Goal: Task Accomplishment & Management: Use online tool/utility

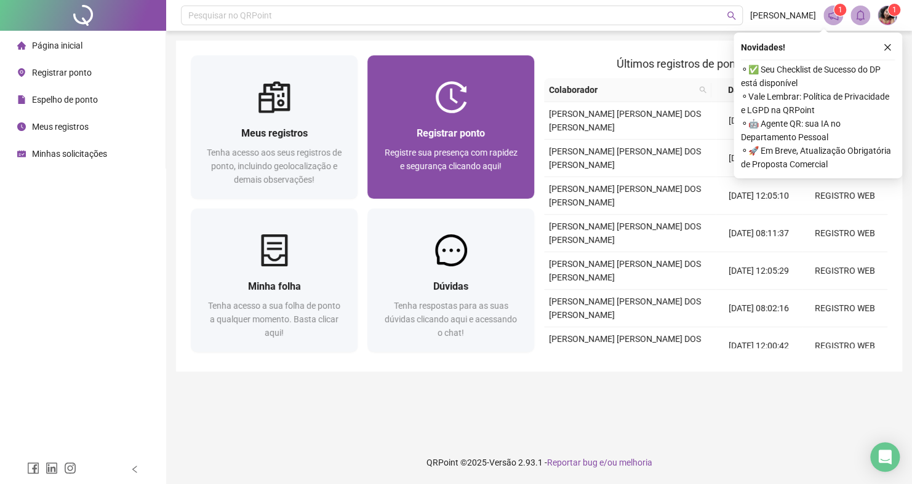
click at [495, 95] on div at bounding box center [450, 97] width 167 height 32
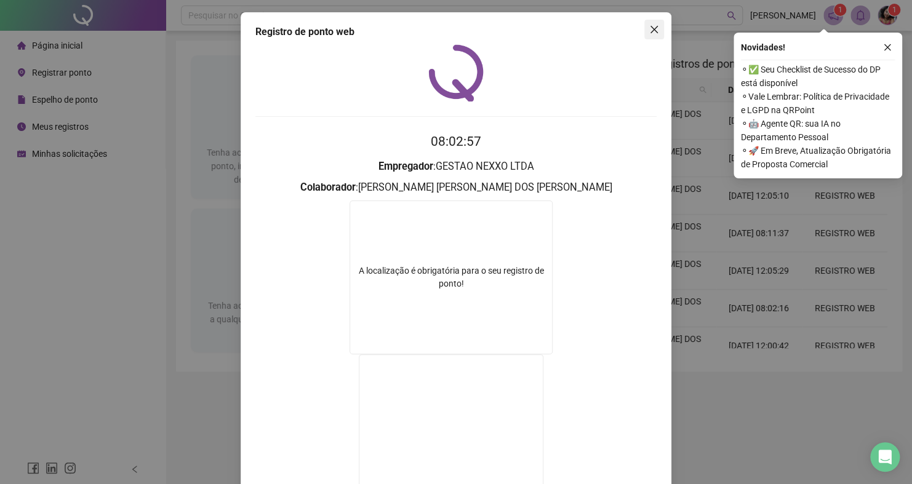
click at [644, 31] on span "Close" at bounding box center [654, 30] width 20 height 10
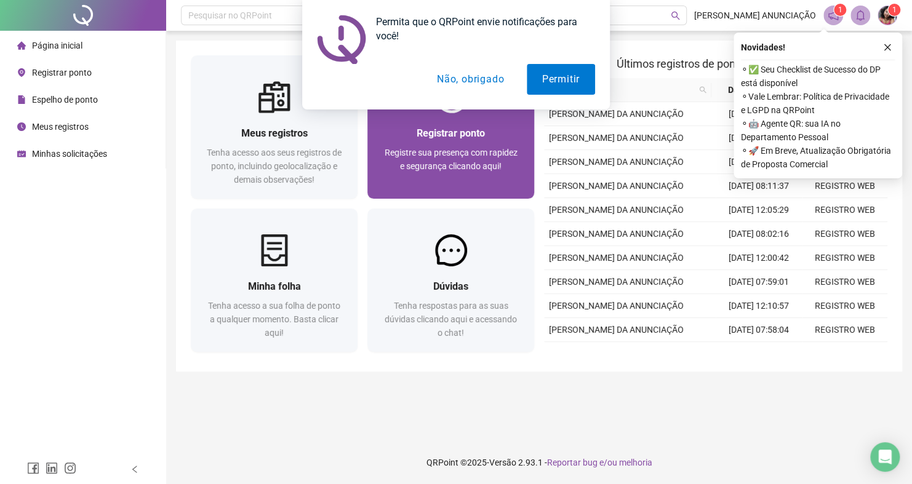
drag, startPoint x: 568, startPoint y: 78, endPoint x: 458, endPoint y: 146, distance: 129.1
click at [458, 146] on body "Página inicial Registrar ponto Espelho de ponto Meus registros Minhas solicitaç…" at bounding box center [456, 242] width 912 height 484
click at [458, 146] on div "Registre sua presença com rapidez e segurança clicando aqui!" at bounding box center [450, 166] width 137 height 41
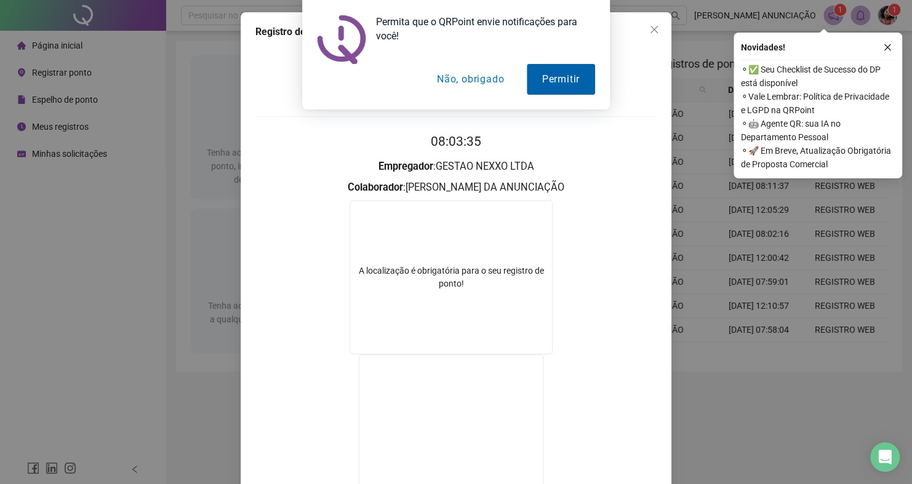
drag, startPoint x: 650, startPoint y: 28, endPoint x: 557, endPoint y: 79, distance: 106.0
click at [557, 79] on div "Permita que o QRPoint envie notificações para você! Permitir Não, obrigado" at bounding box center [456, 55] width 912 height 110
click at [557, 79] on button "Permitir" at bounding box center [561, 79] width 68 height 31
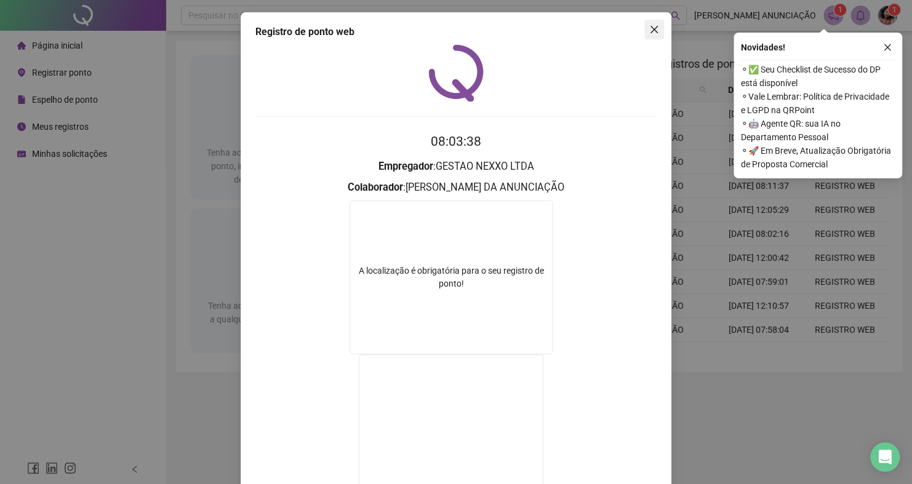
click at [658, 29] on span "Close" at bounding box center [654, 30] width 20 height 10
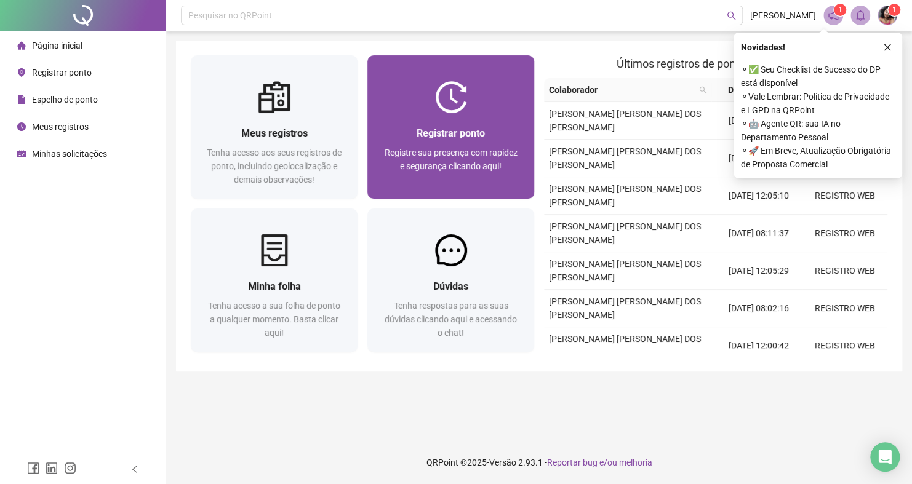
click at [445, 103] on img at bounding box center [451, 97] width 32 height 32
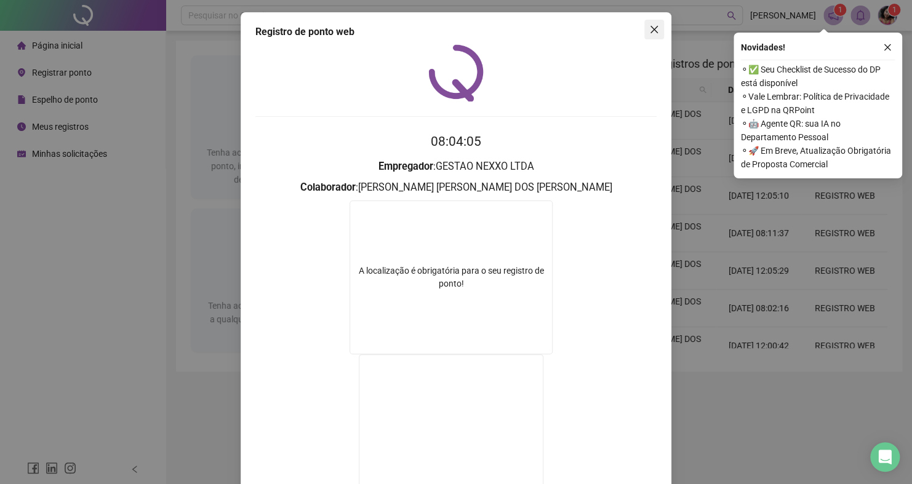
click at [649, 33] on icon "close" at bounding box center [654, 30] width 10 height 10
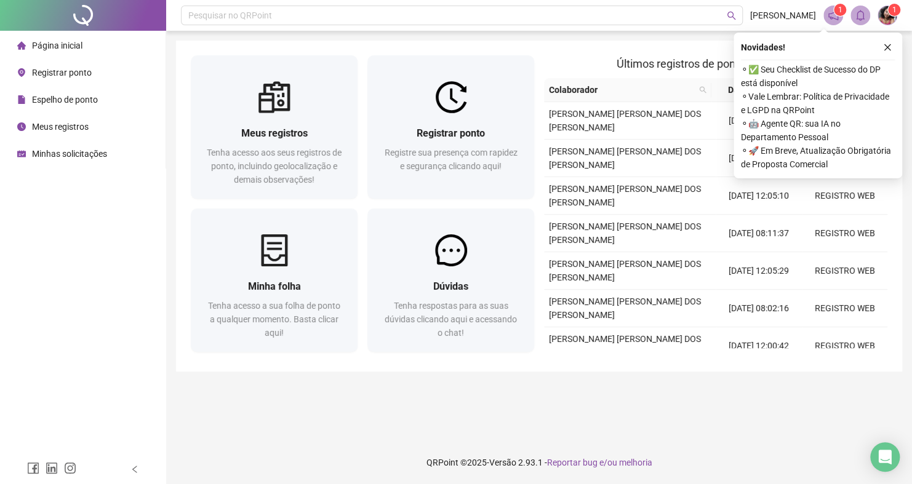
click at [647, 33] on div "Pesquisar no QRPoint AMANDA ANUNCIAÇÃO 1 1 Meus registros Tenha acesso aos seus…" at bounding box center [539, 242] width 746 height 484
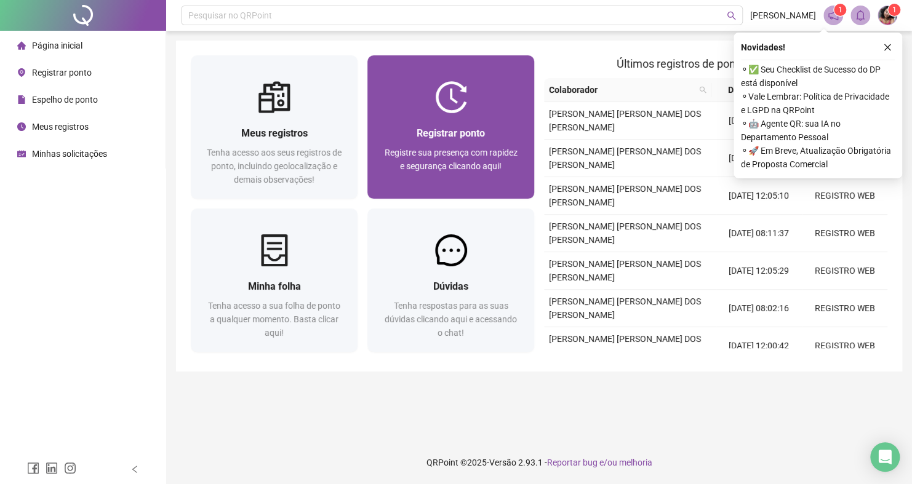
click at [434, 124] on div "Registrar ponto Registre sua presença com rapidez e segurança clicando aqui!" at bounding box center [450, 156] width 167 height 86
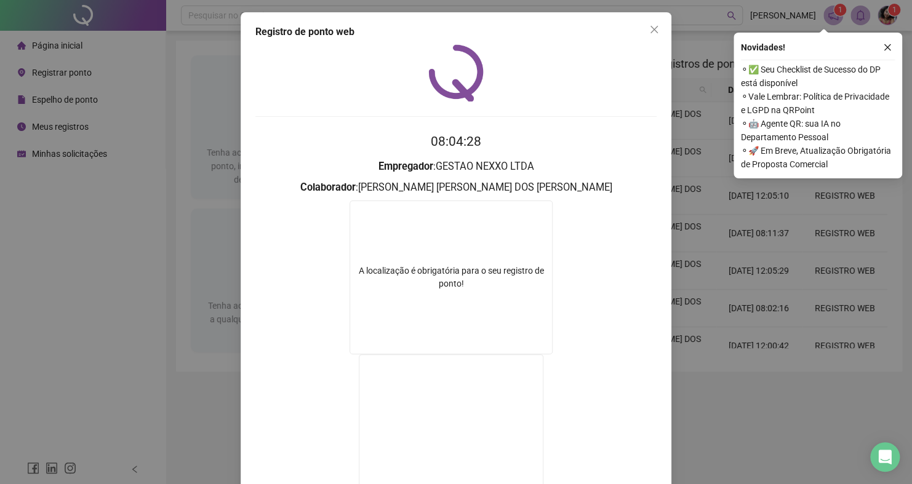
scroll to position [108, 0]
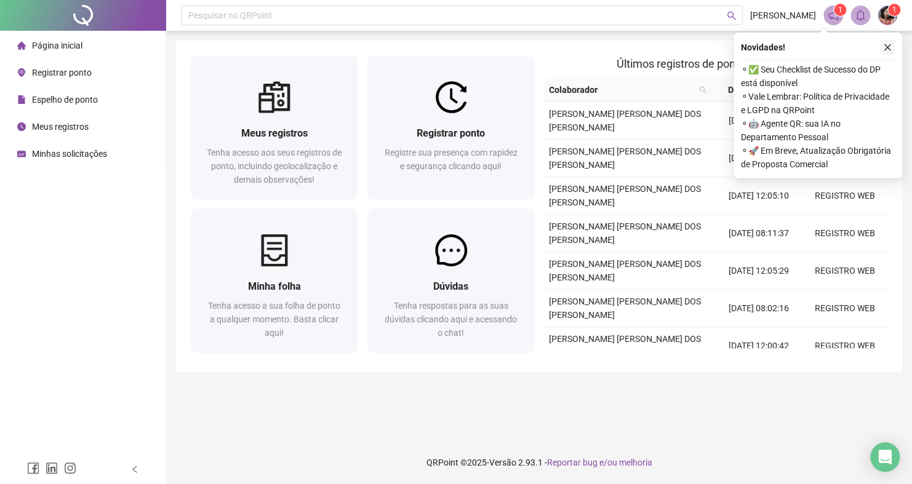
click at [892, 50] on button "button" at bounding box center [887, 47] width 15 height 15
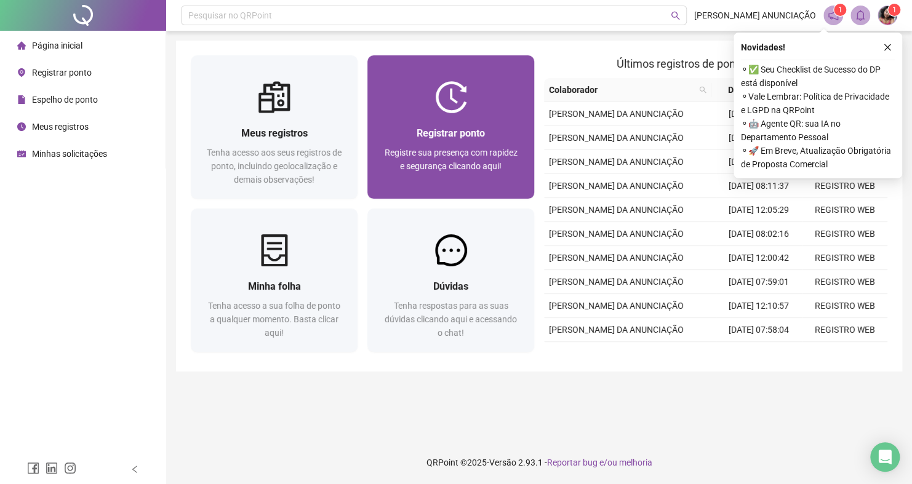
click at [392, 103] on div at bounding box center [450, 97] width 167 height 32
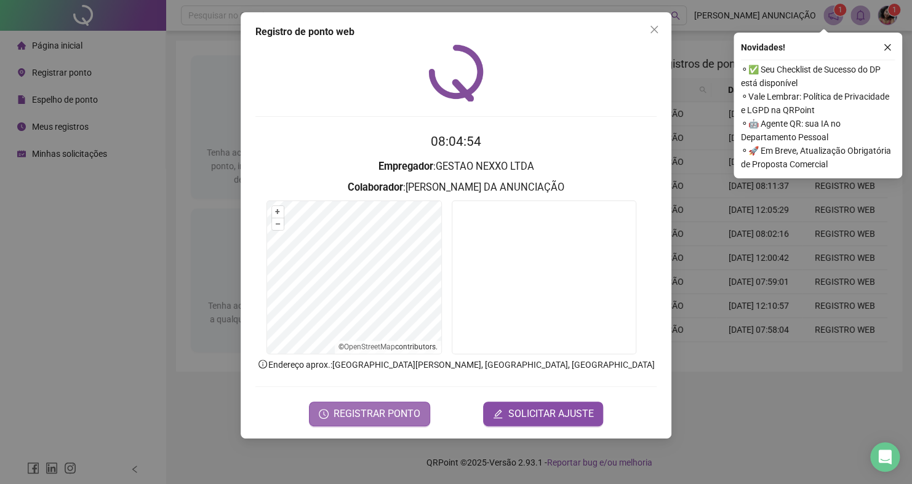
click at [397, 415] on span "REGISTRAR PONTO" at bounding box center [376, 414] width 87 height 15
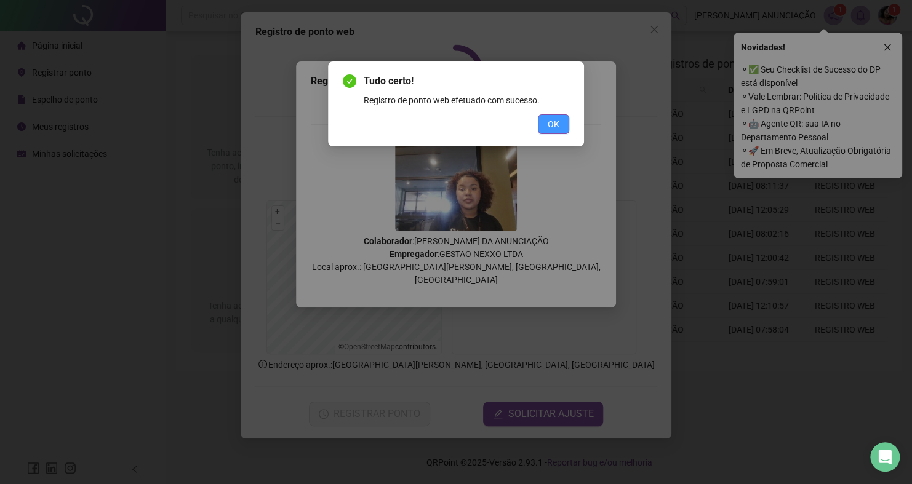
click at [559, 117] on button "OK" at bounding box center [553, 124] width 31 height 20
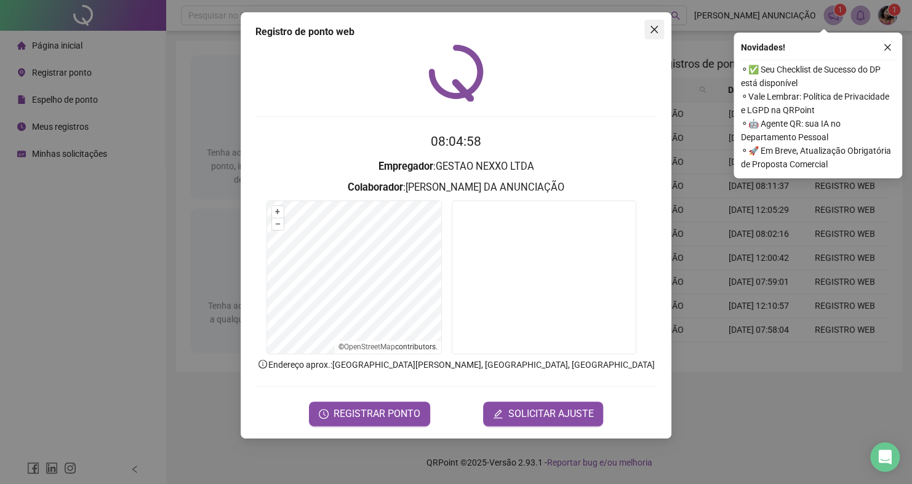
click at [652, 38] on button "Close" at bounding box center [654, 30] width 20 height 20
